Goal: Find specific page/section: Find specific page/section

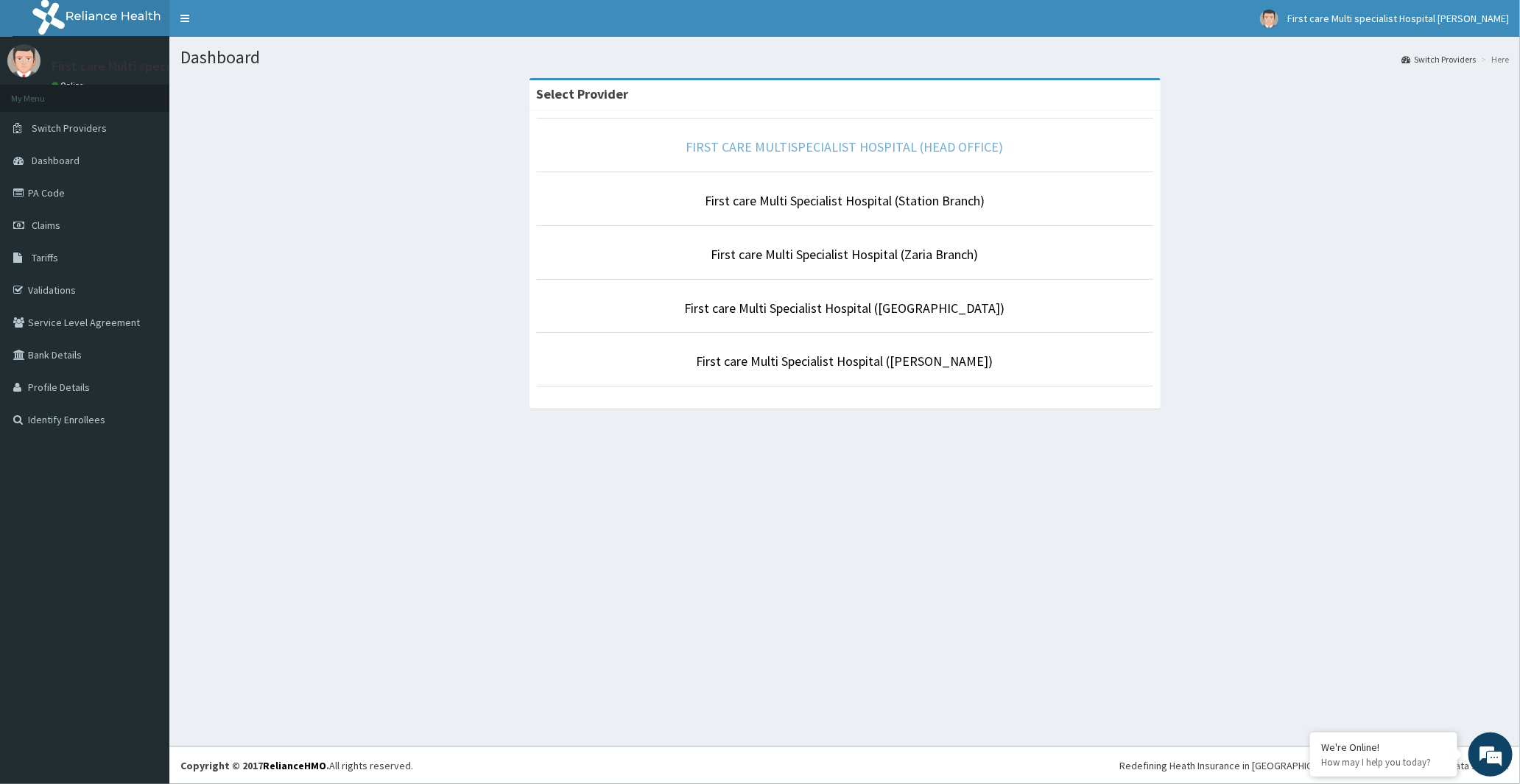
click at [855, 153] on link "FIRST CARE MULTISPECIALIST HOSPITAL (HEAD OFFICE)" at bounding box center [846, 147] width 318 height 17
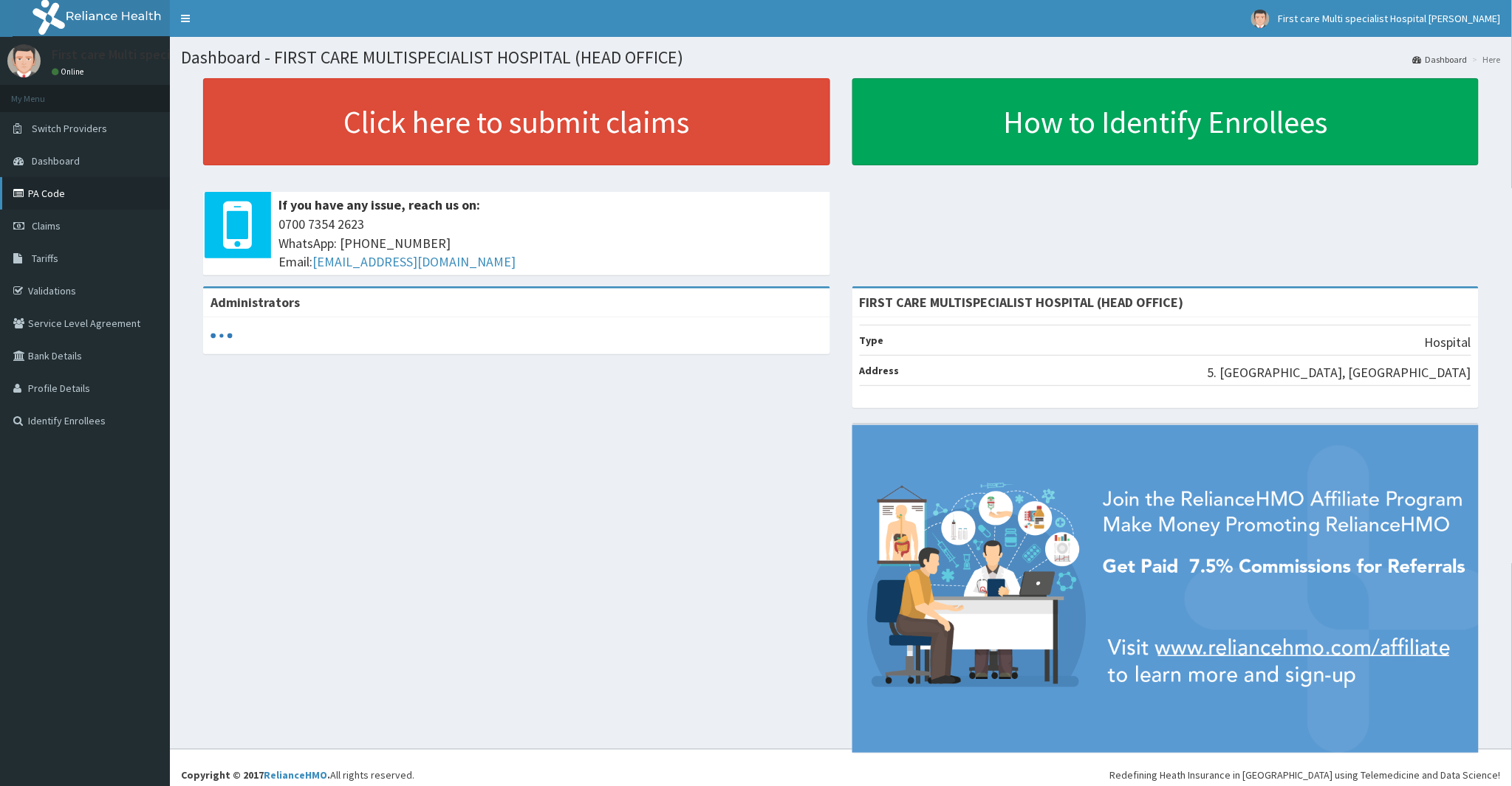
click at [69, 189] on link "PA Code" at bounding box center [84, 193] width 170 height 32
